Goal: Check status: Check status

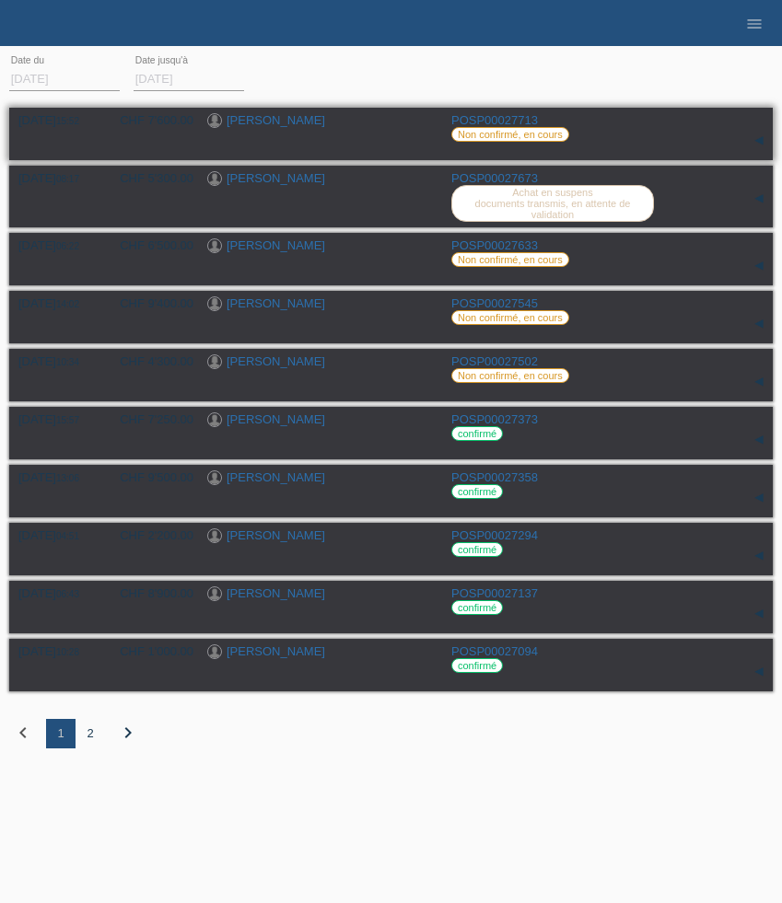
click at [485, 116] on link "POSP00027713" at bounding box center [494, 120] width 87 height 14
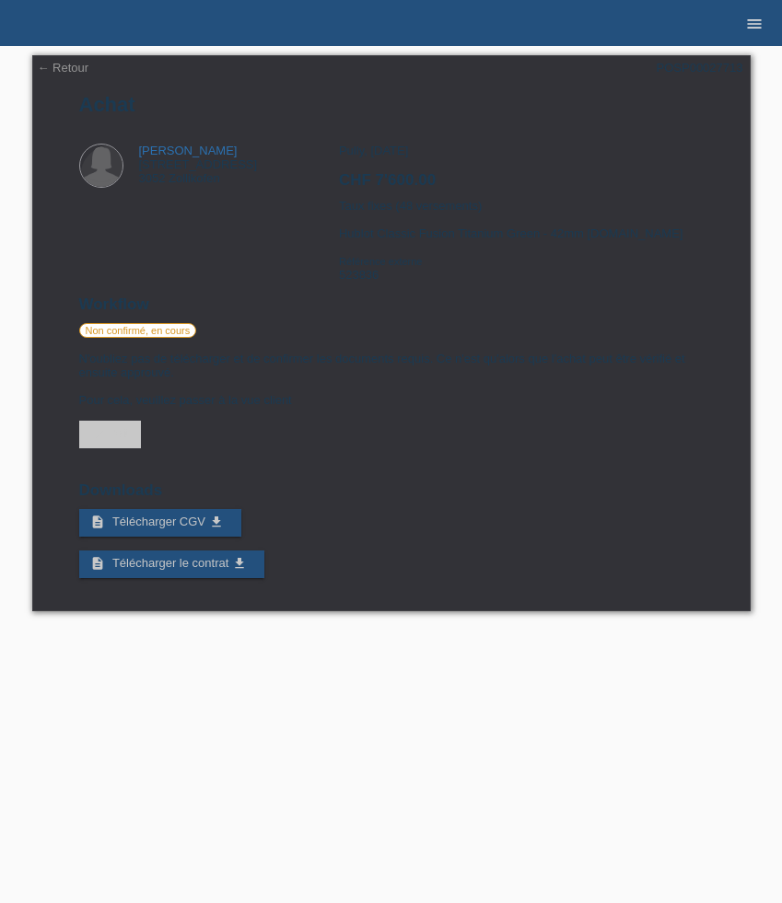
click at [757, 27] on icon "menu" at bounding box center [754, 24] width 18 height 18
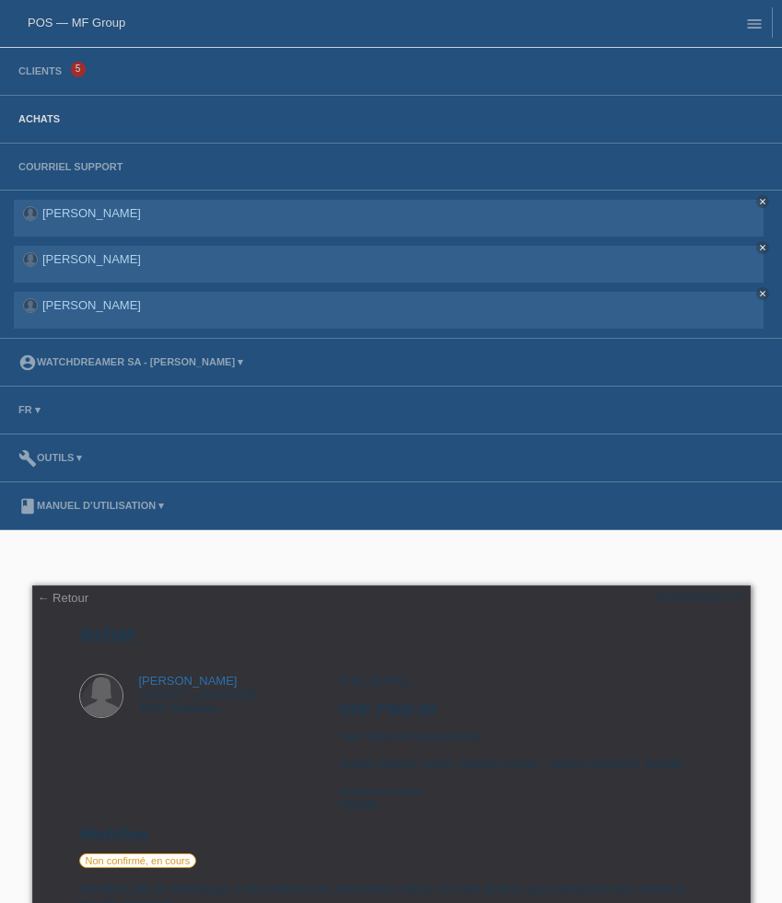
click at [43, 116] on link "Achats" at bounding box center [39, 118] width 60 height 11
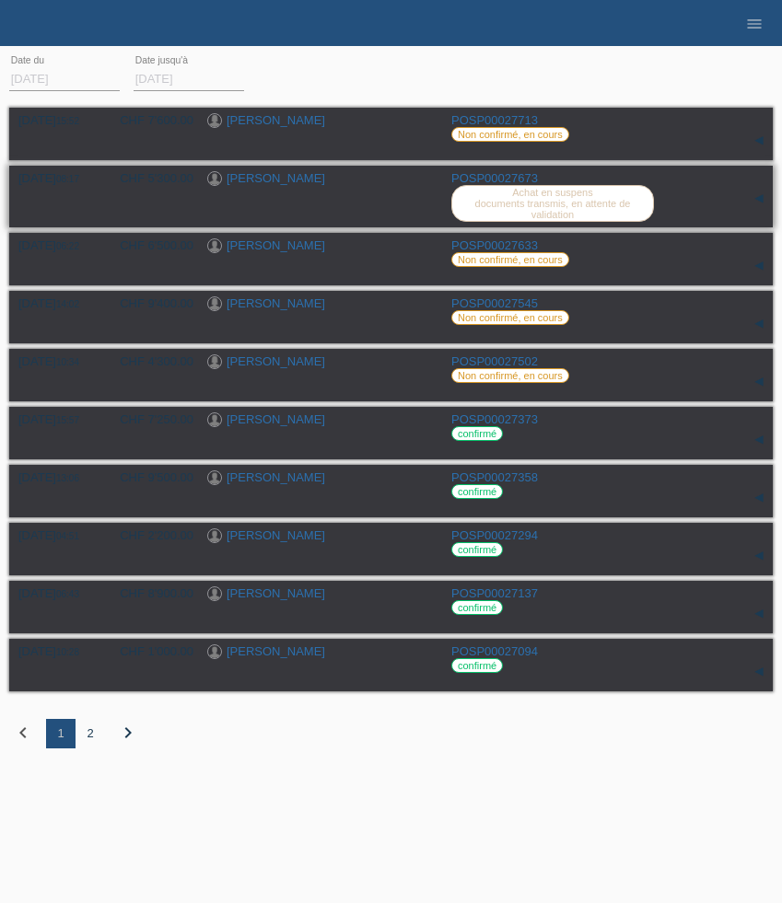
click at [270, 184] on link "[PERSON_NAME]" at bounding box center [275, 178] width 98 height 14
click at [276, 116] on link "[PERSON_NAME]" at bounding box center [275, 120] width 98 height 14
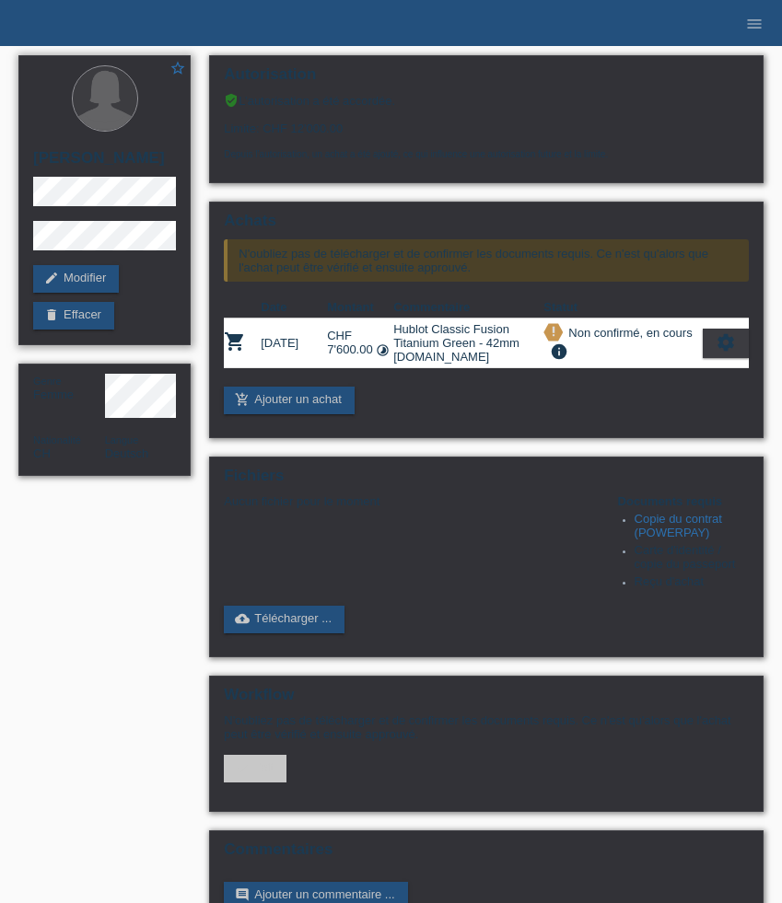
click at [110, 156] on h2 "[PERSON_NAME]" at bounding box center [104, 163] width 143 height 28
copy h2 "Gineva"
click at [292, 633] on link "cloud_upload Télécharger ..." at bounding box center [284, 620] width 121 height 28
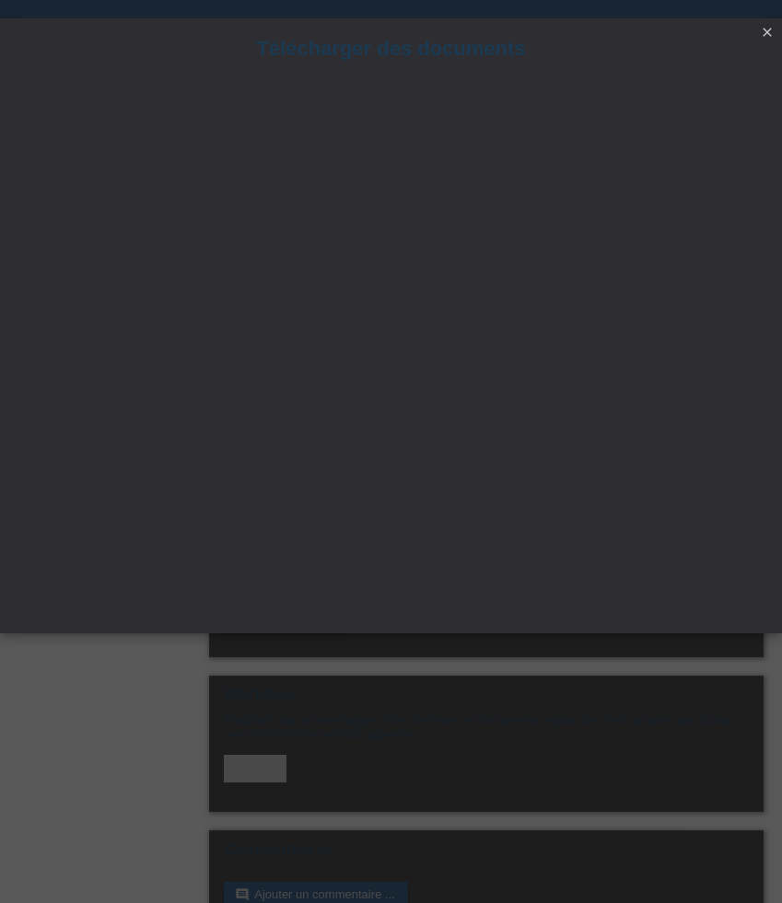
click at [770, 35] on icon "close" at bounding box center [766, 32] width 15 height 15
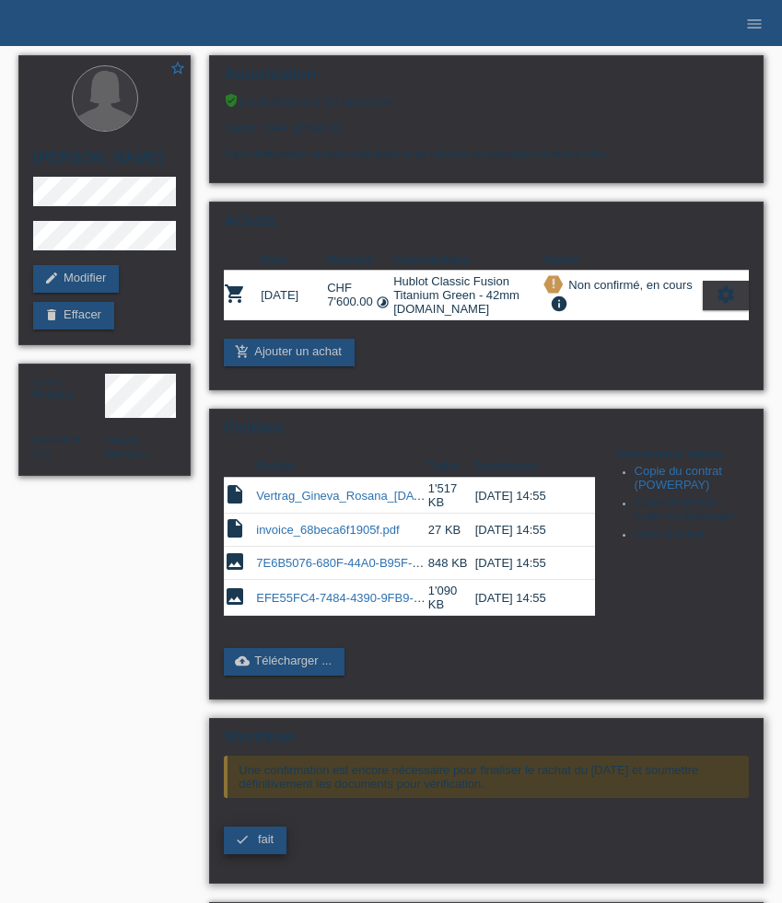
click at [277, 854] on link "check fait" at bounding box center [255, 841] width 63 height 28
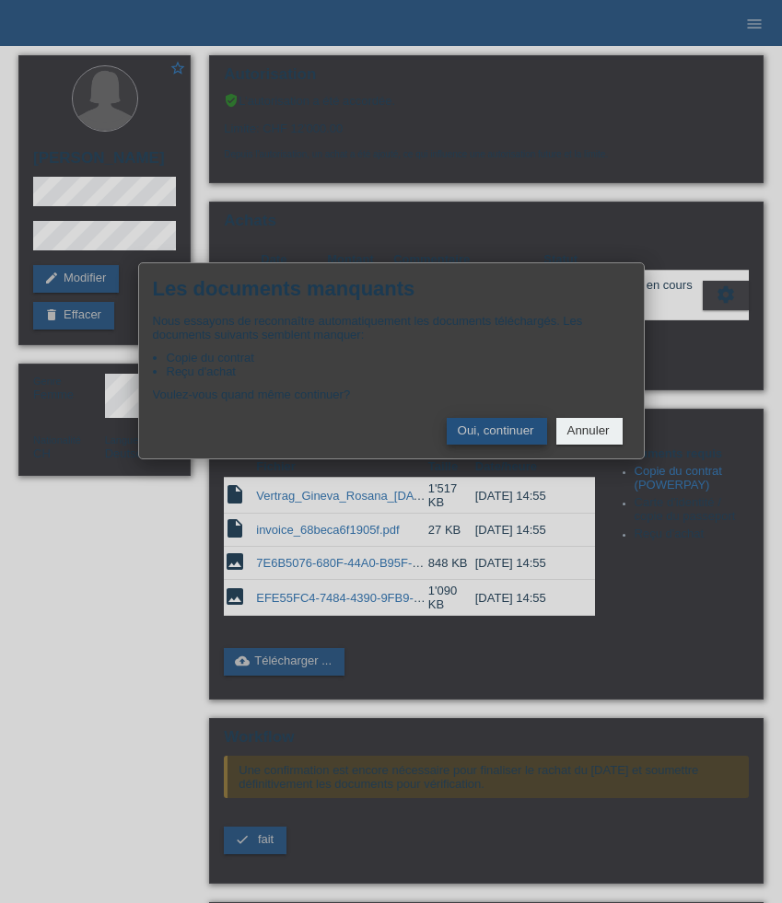
click at [493, 437] on button "Oui, continuer" at bounding box center [496, 431] width 100 height 27
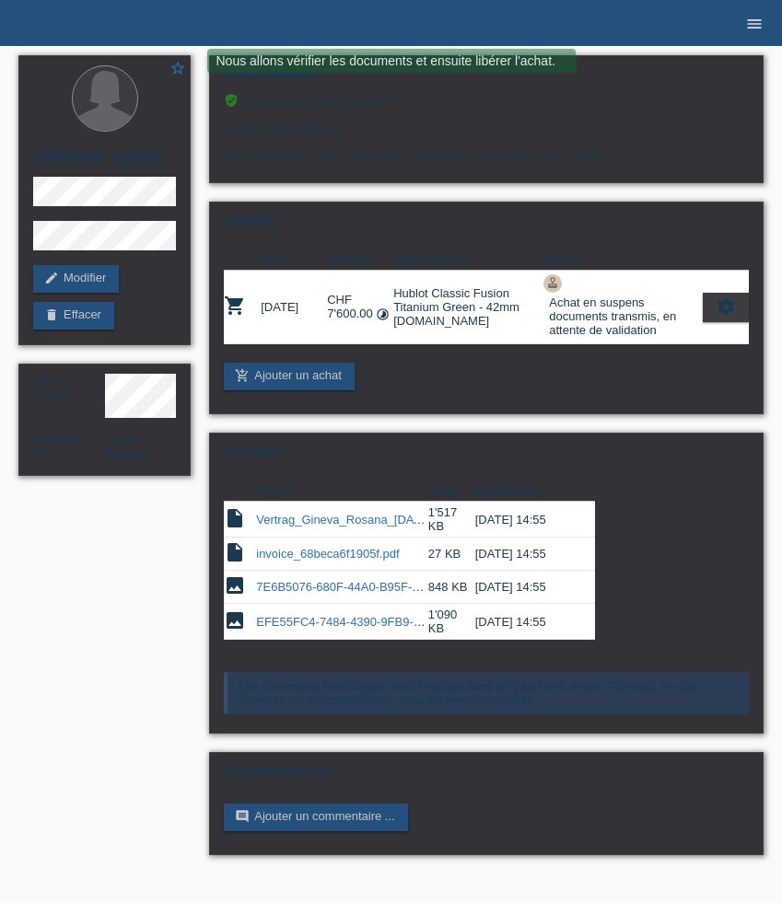
click at [750, 29] on icon "menu" at bounding box center [754, 24] width 18 height 18
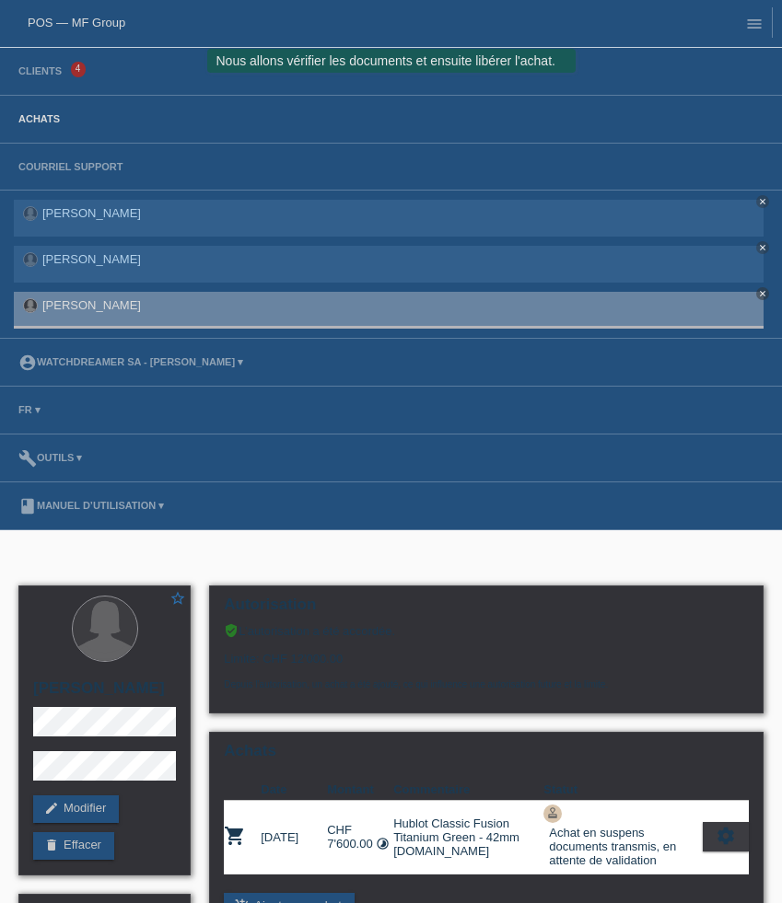
click at [46, 119] on link "Achats" at bounding box center [39, 118] width 60 height 11
